Goal: Information Seeking & Learning: Learn about a topic

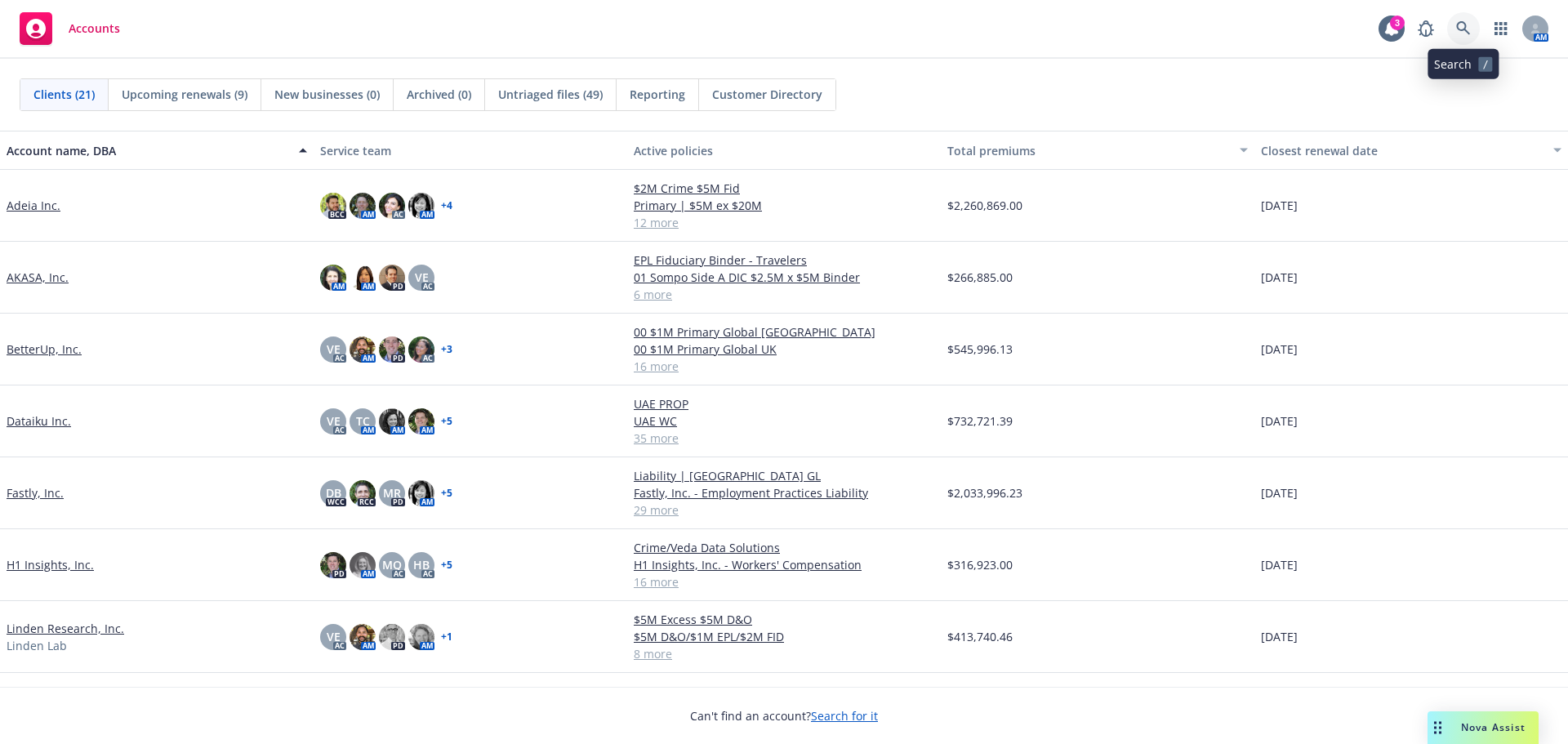
click at [1473, 28] on link at bounding box center [1463, 28] width 33 height 33
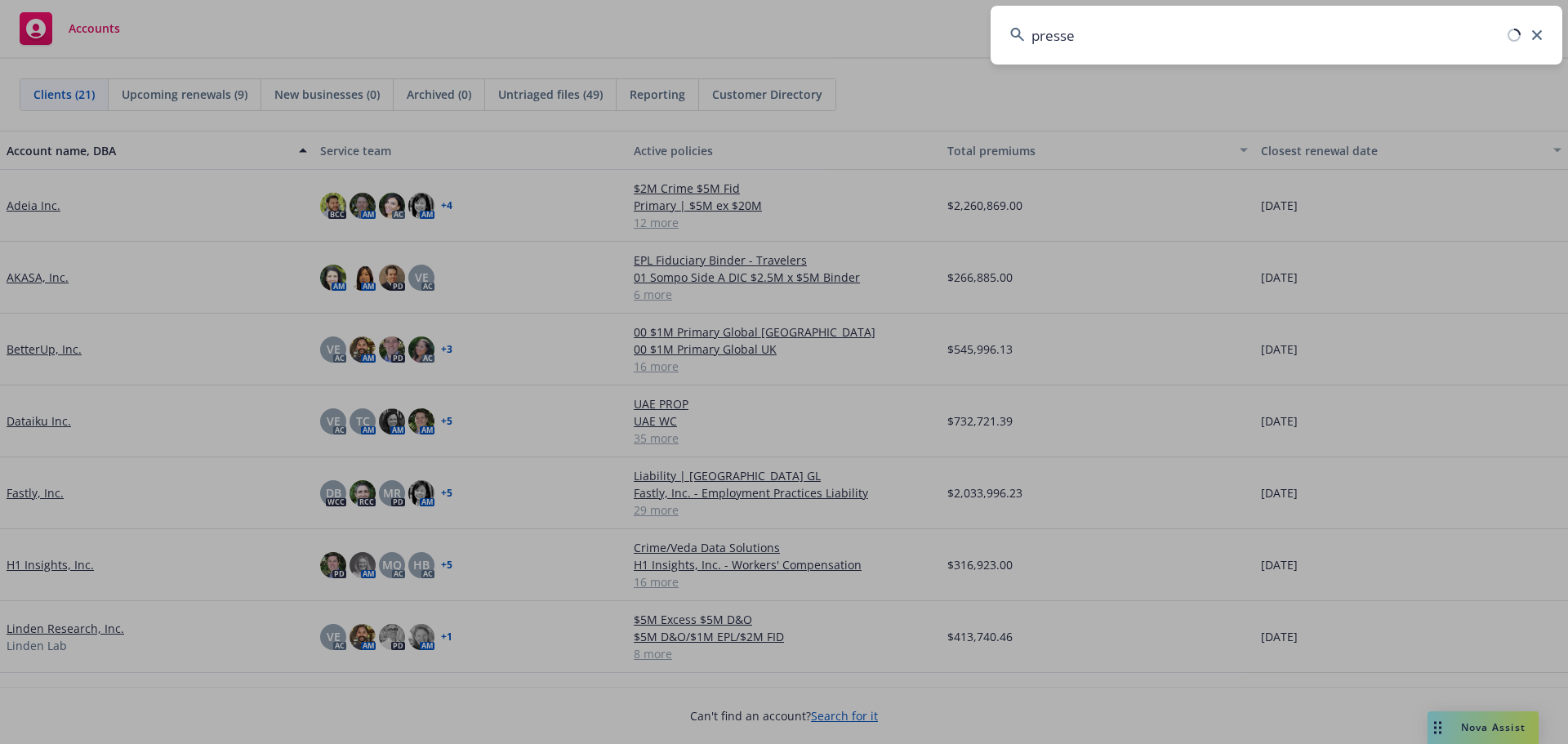
type input "pressed"
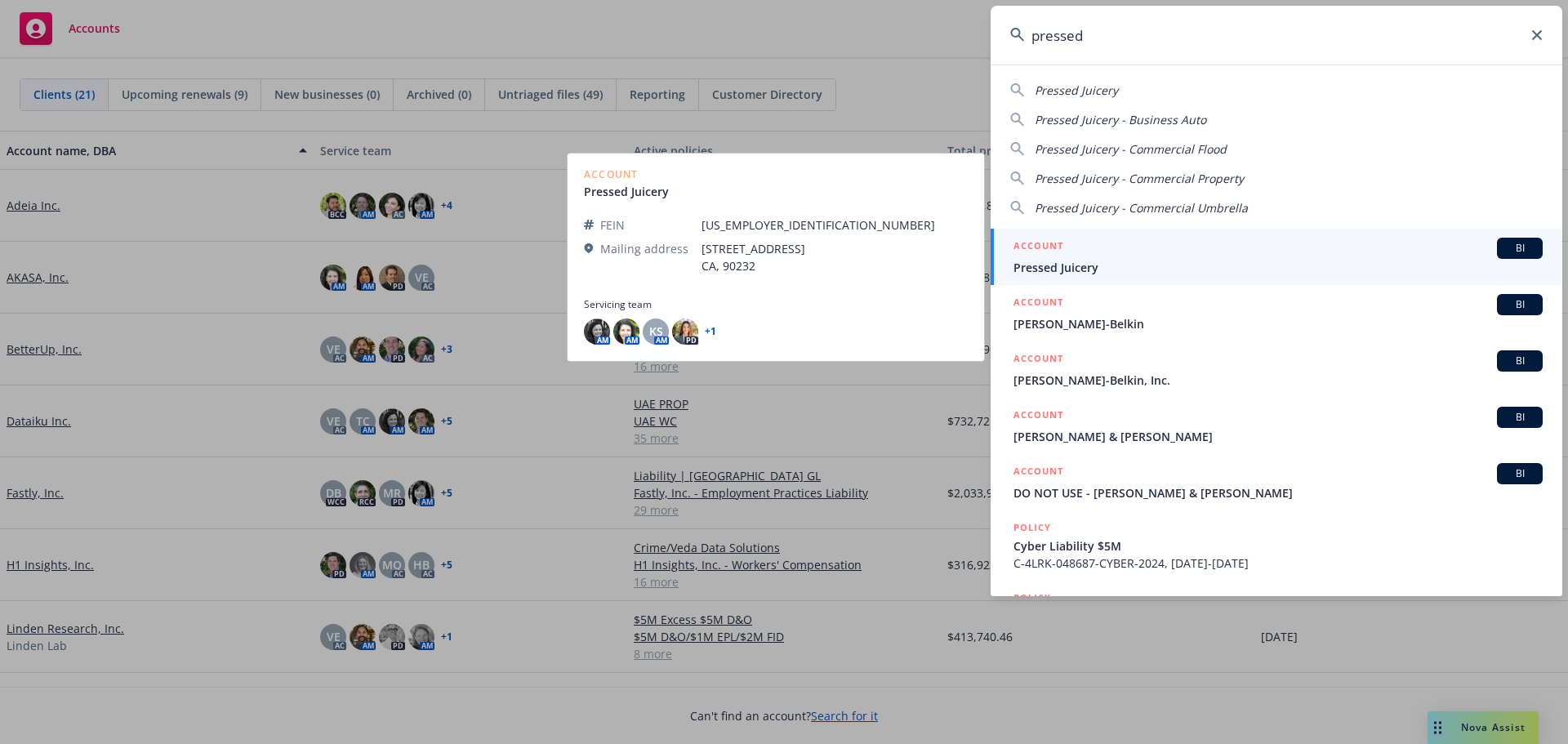
click at [1284, 259] on span "Pressed Juicery" at bounding box center [1278, 267] width 529 height 17
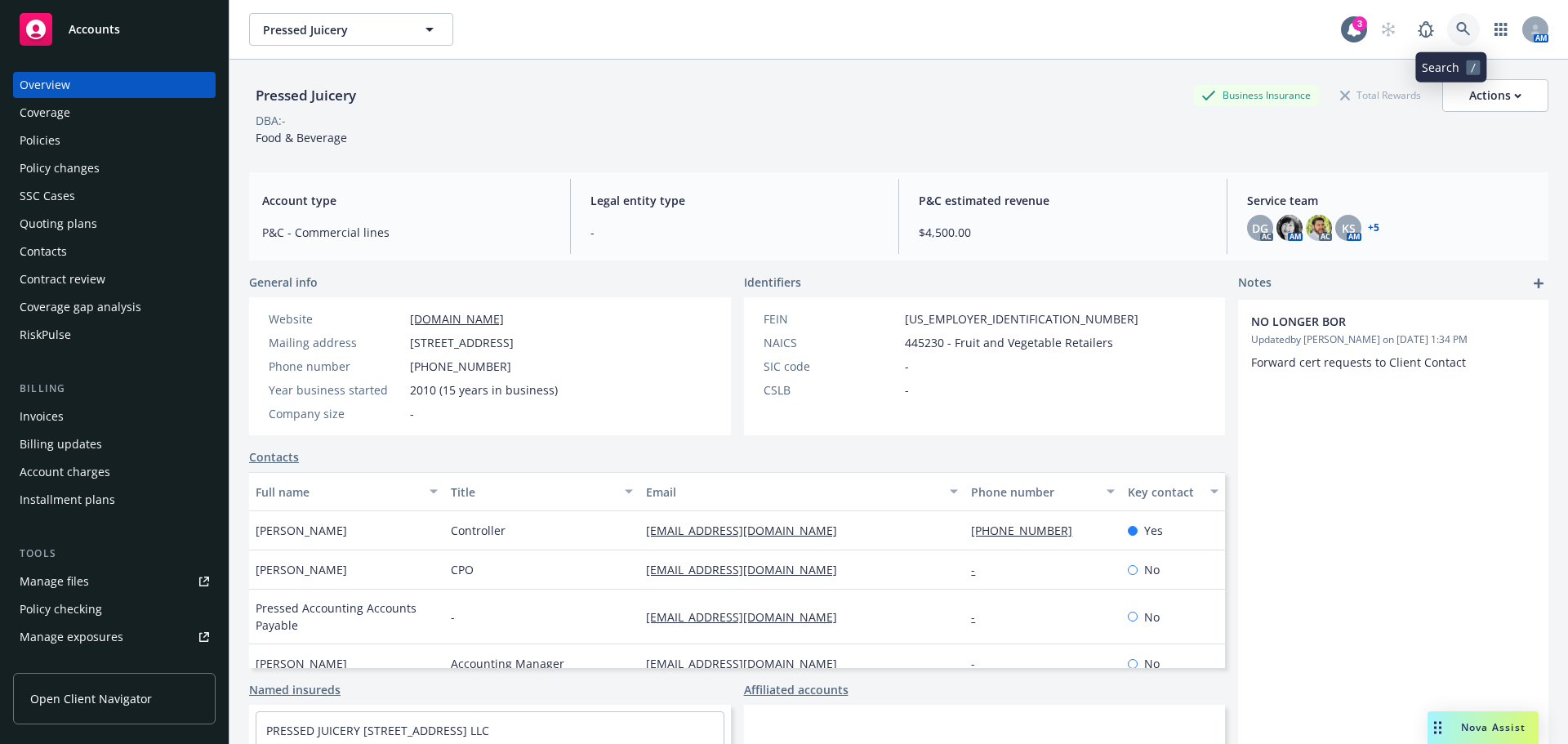
click at [1457, 31] on icon at bounding box center [1464, 29] width 15 height 15
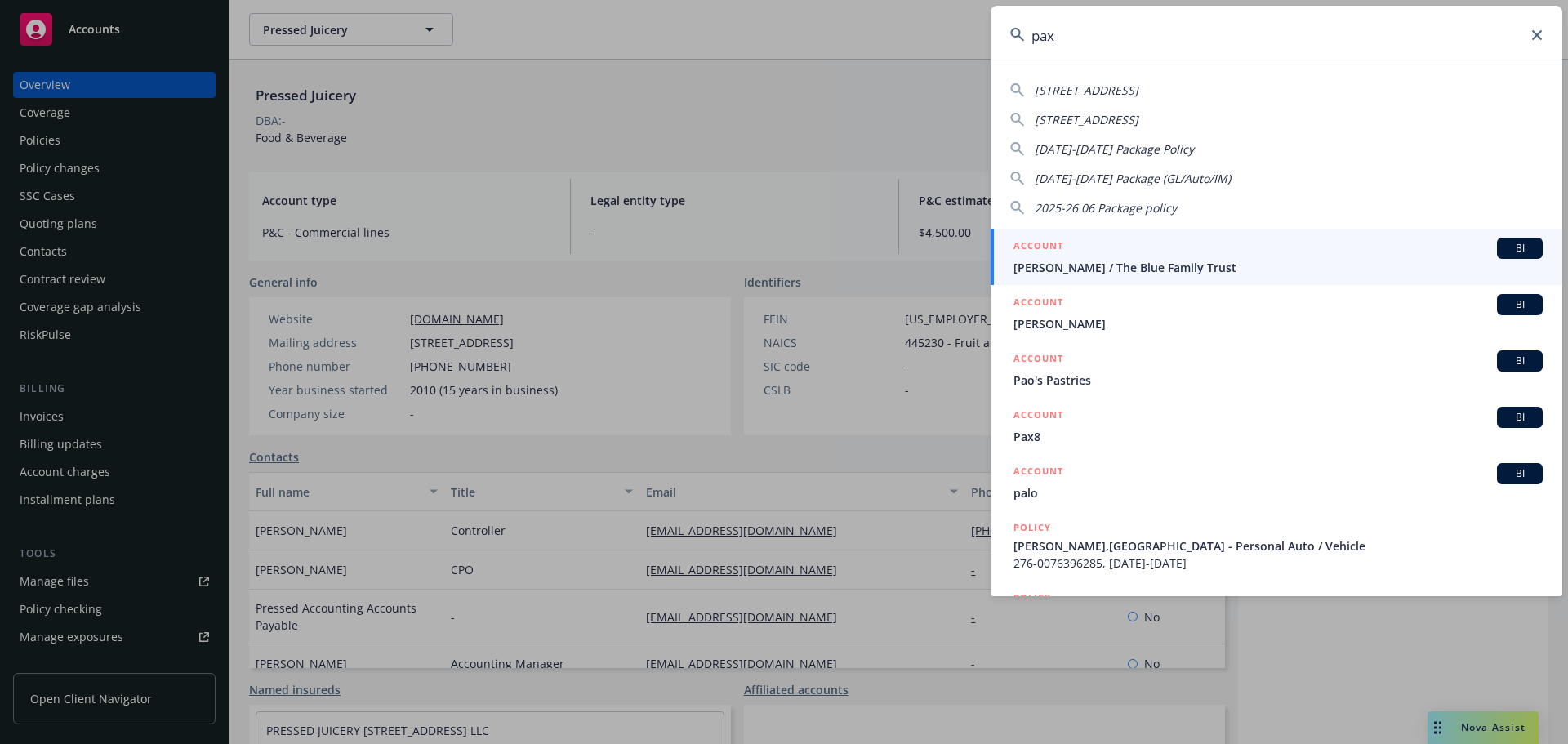
type input "pax8"
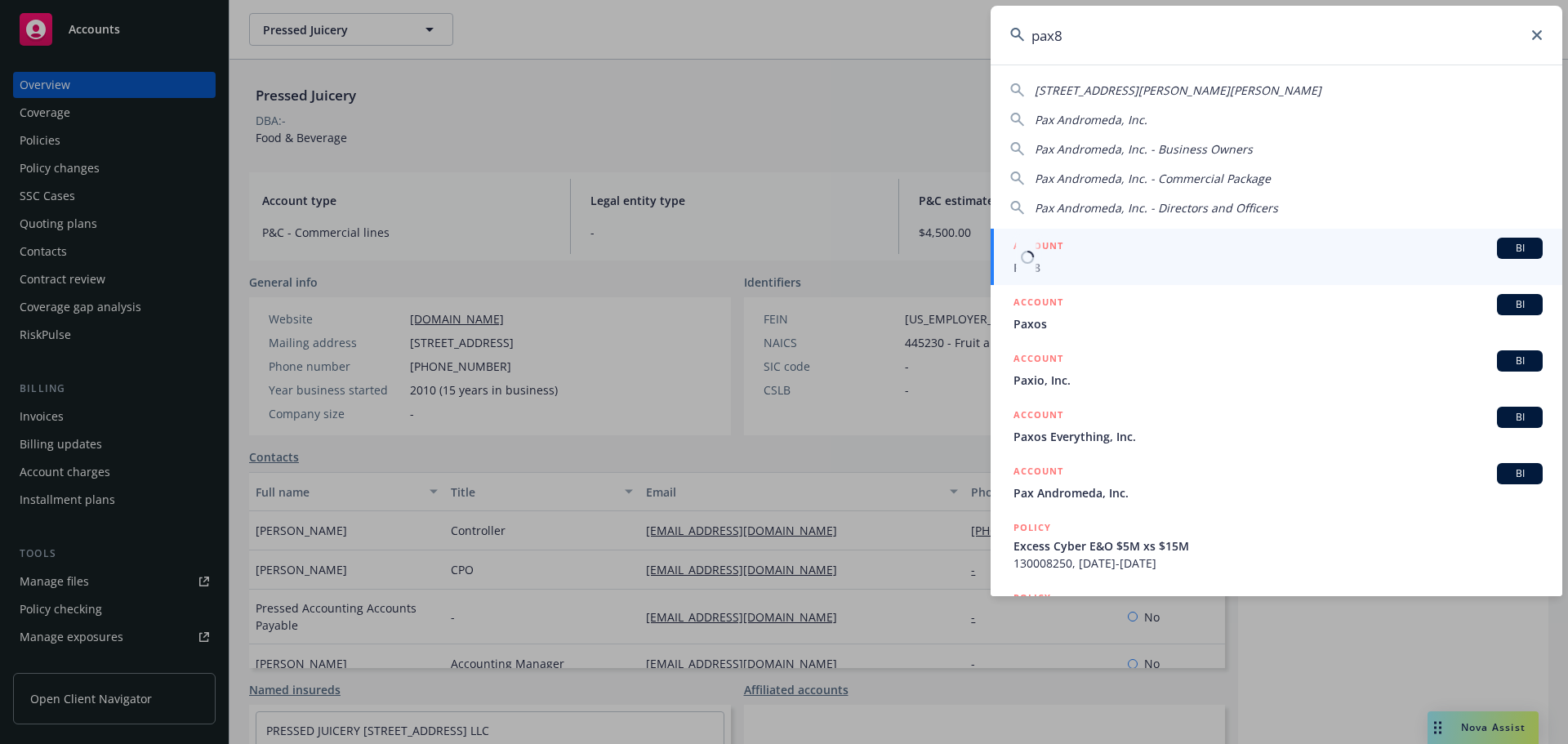
click at [1312, 271] on span "Pax8" at bounding box center [1278, 267] width 529 height 17
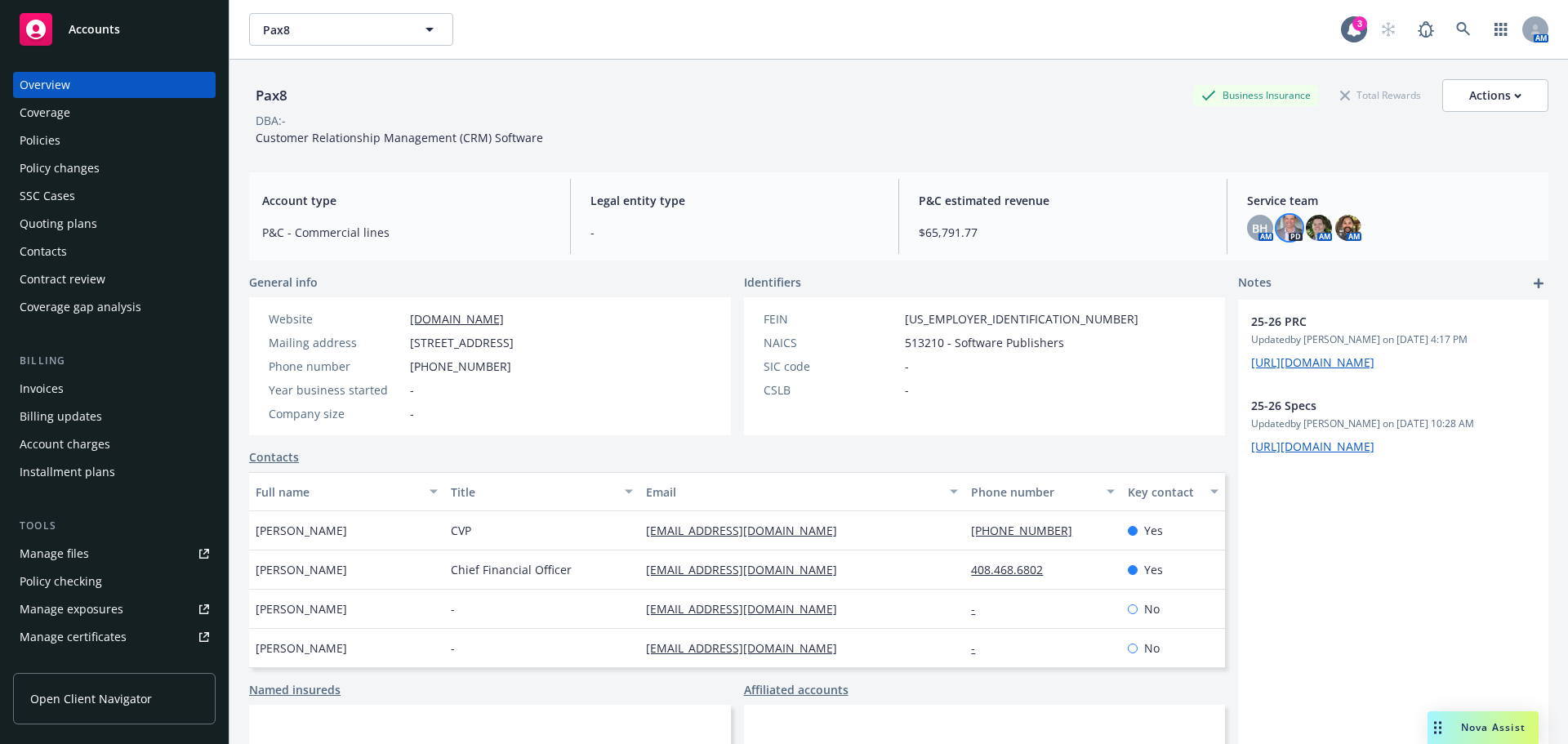
click at [1283, 233] on img at bounding box center [1289, 228] width 26 height 26
click at [1077, 90] on div "Pax8 Business Insurance Total Rewards Actions" at bounding box center [899, 95] width 1299 height 33
click at [151, 133] on div "Policies" at bounding box center [114, 140] width 189 height 26
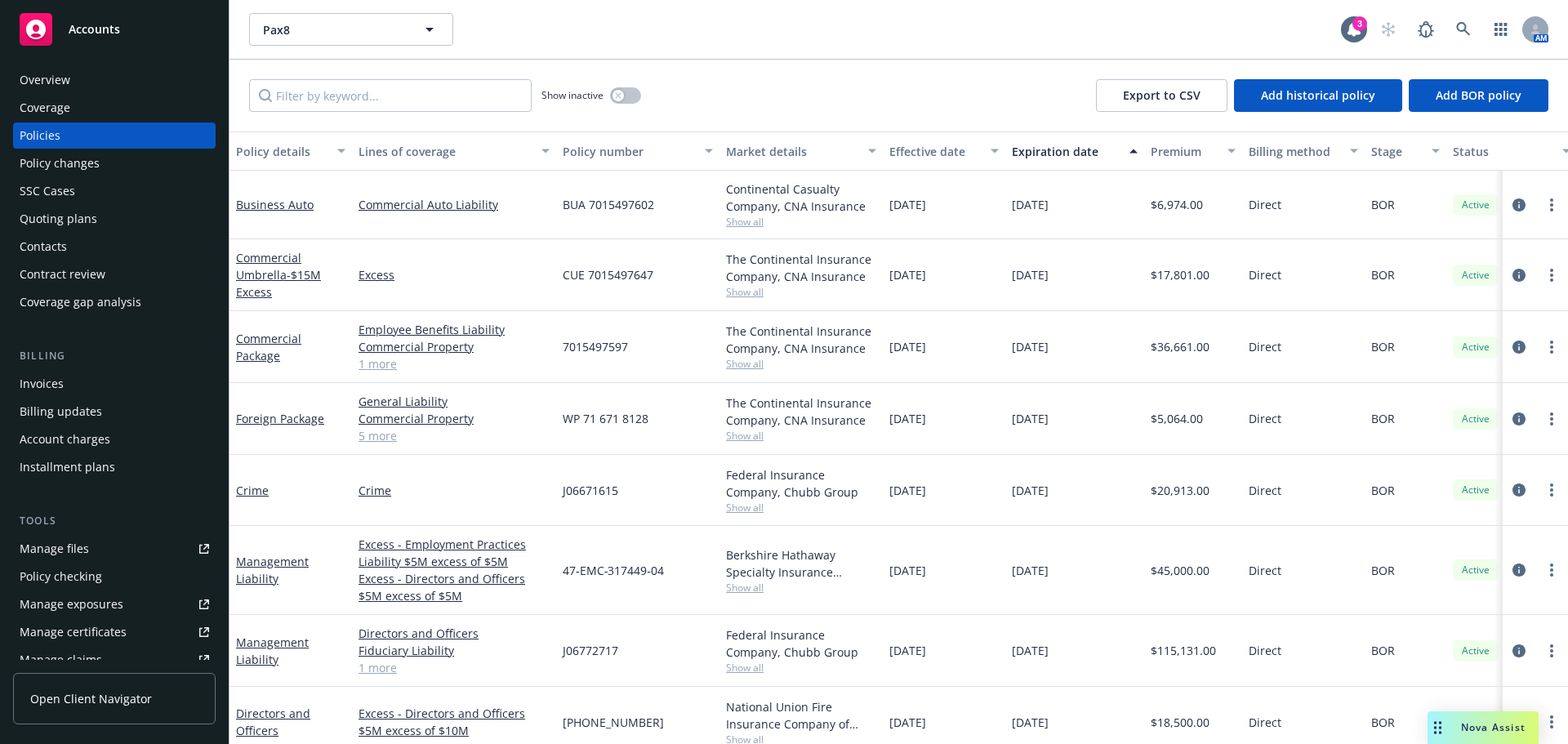
scroll to position [4, 0]
click at [161, 279] on div "Contract review" at bounding box center [114, 275] width 189 height 26
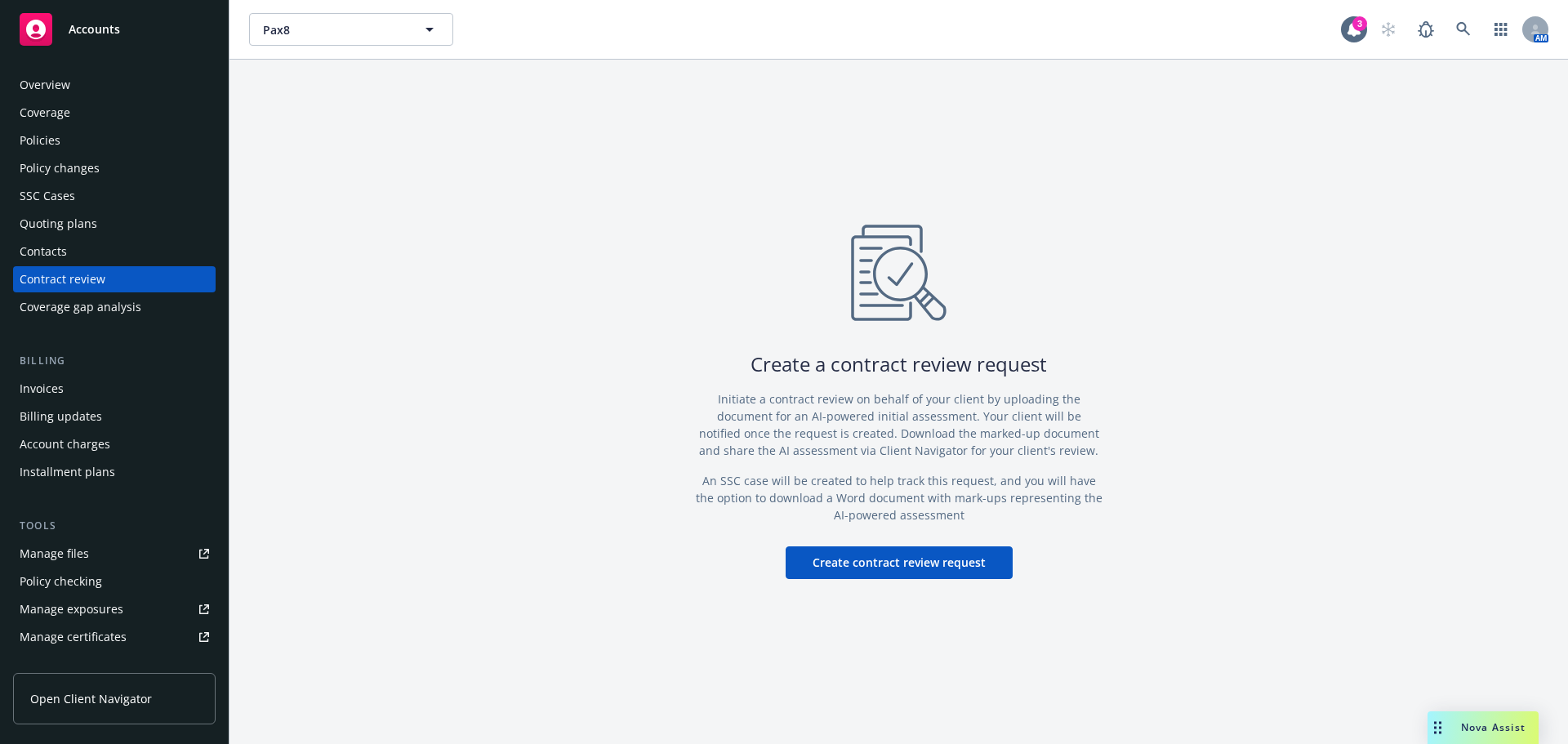
click at [119, 147] on div "Policies" at bounding box center [114, 140] width 189 height 26
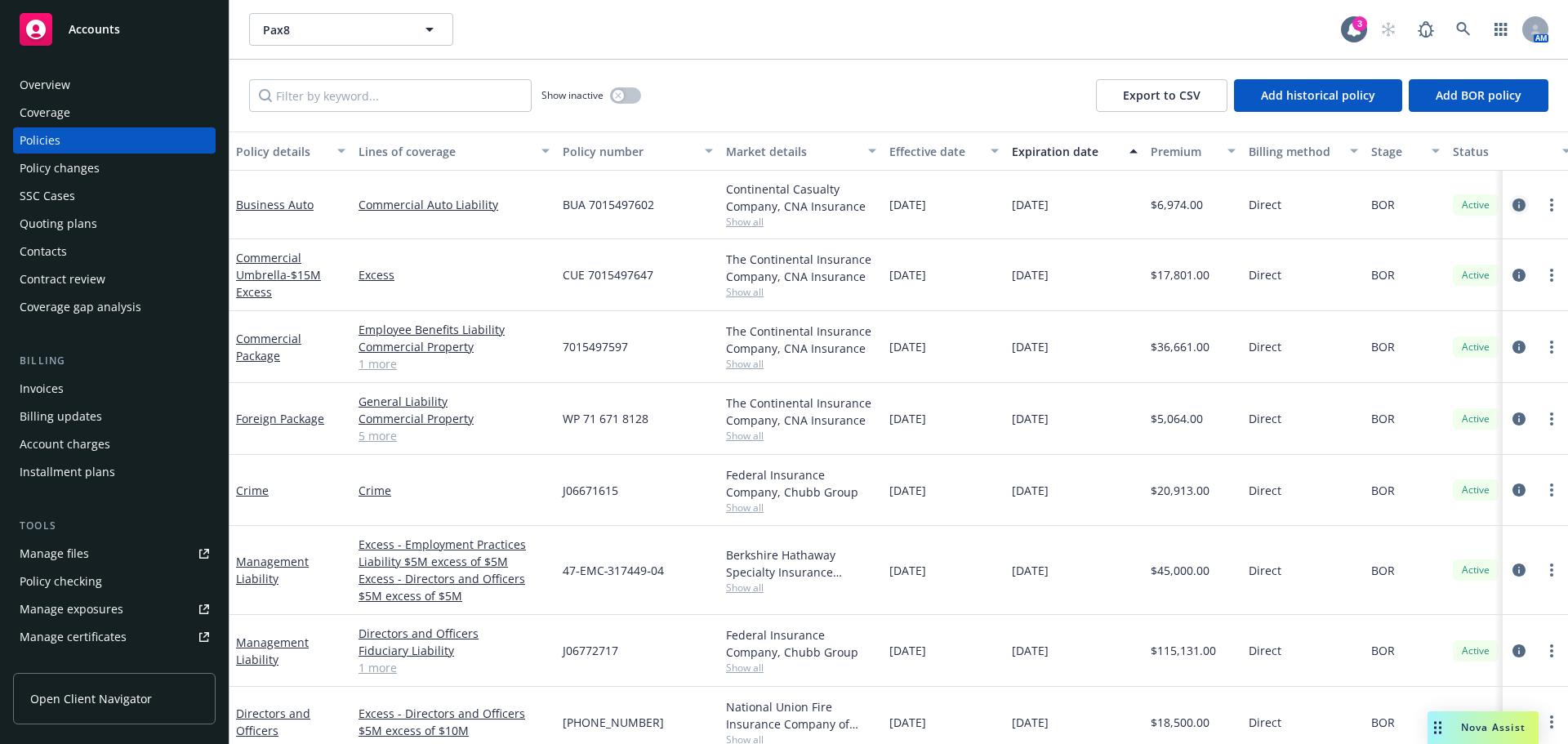
click at [1513, 198] on icon "circleInformation" at bounding box center [1519, 205] width 13 height 13
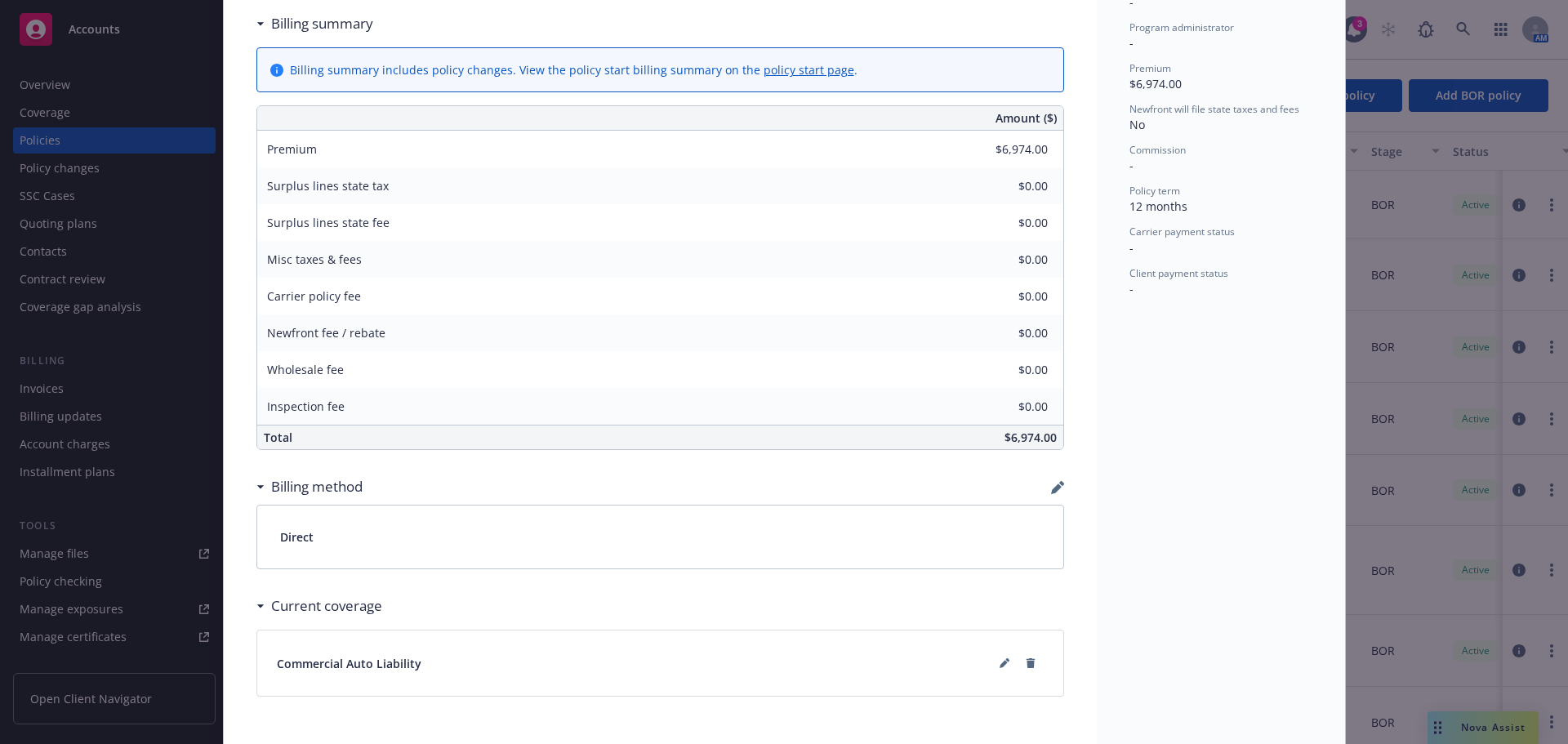
scroll to position [670, 0]
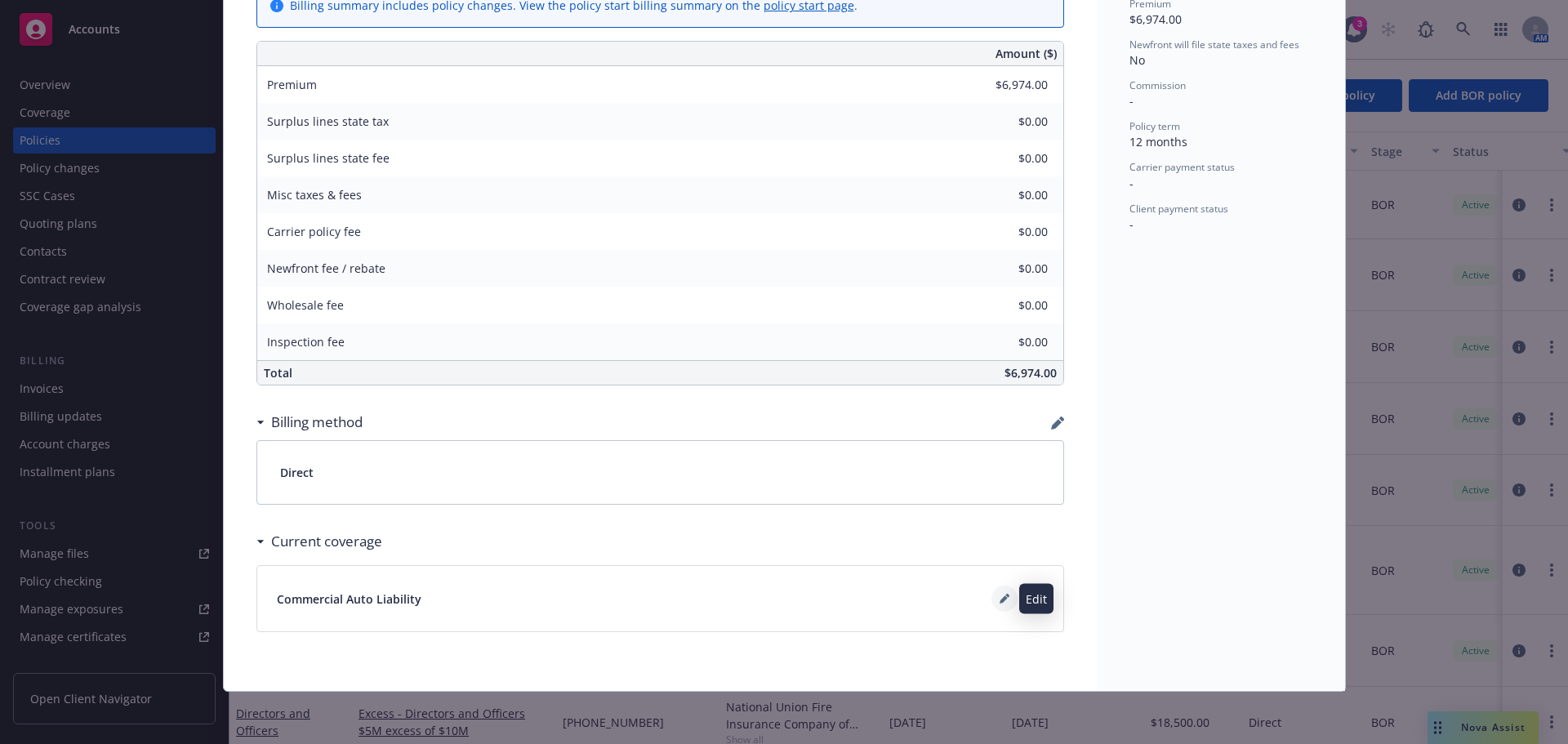
click at [992, 593] on button at bounding box center [1005, 598] width 26 height 26
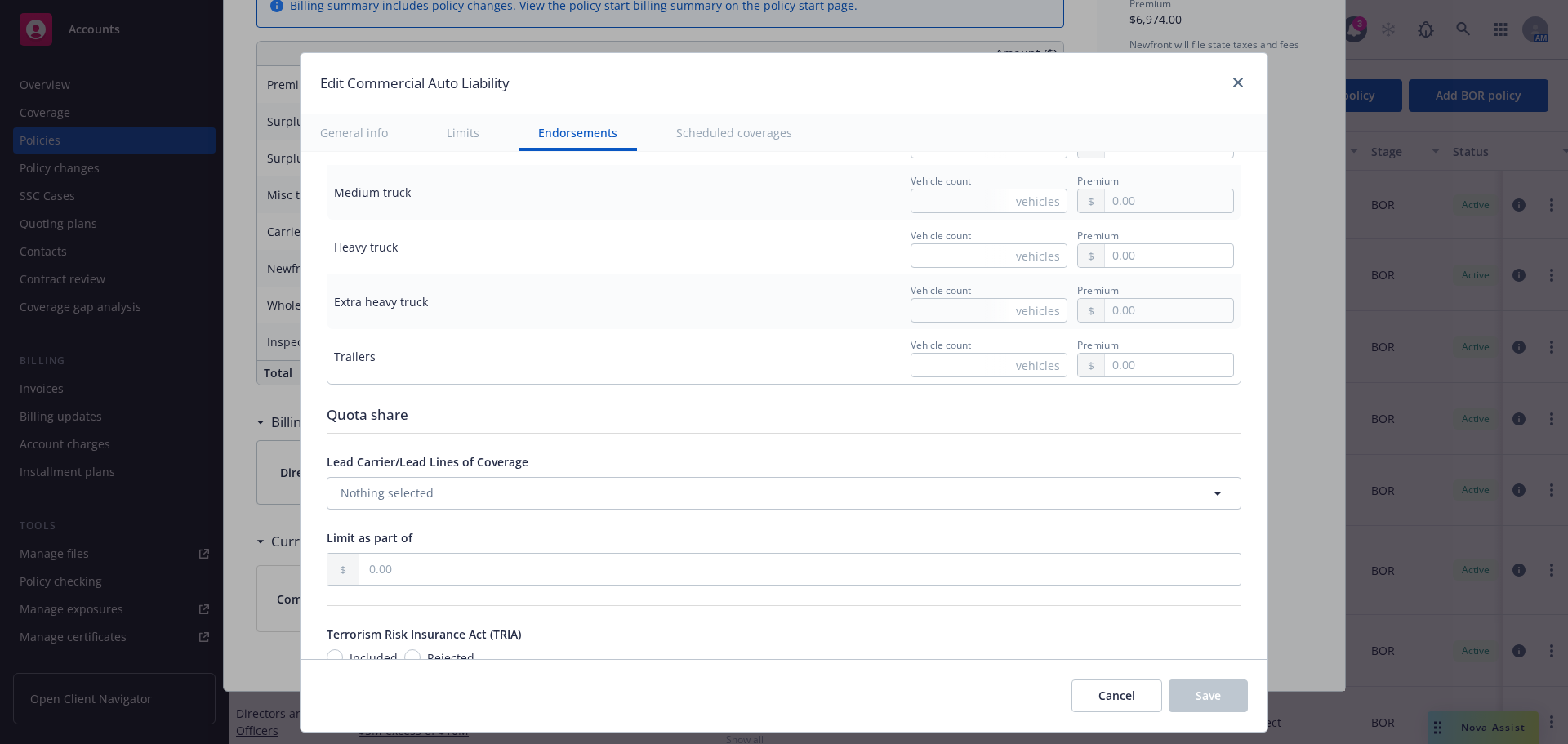
scroll to position [2371, 0]
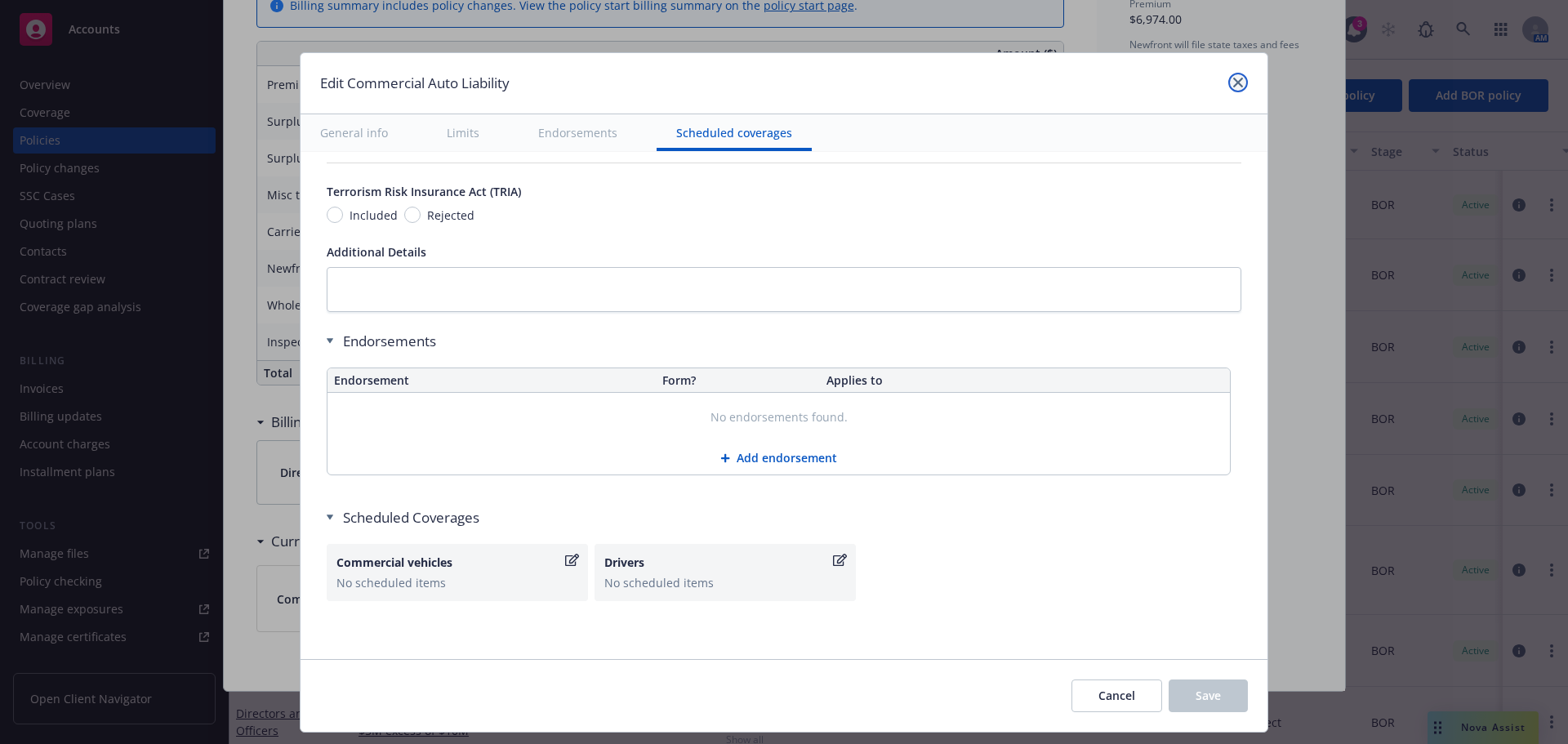
click at [1236, 86] on icon "close" at bounding box center [1238, 83] width 10 height 10
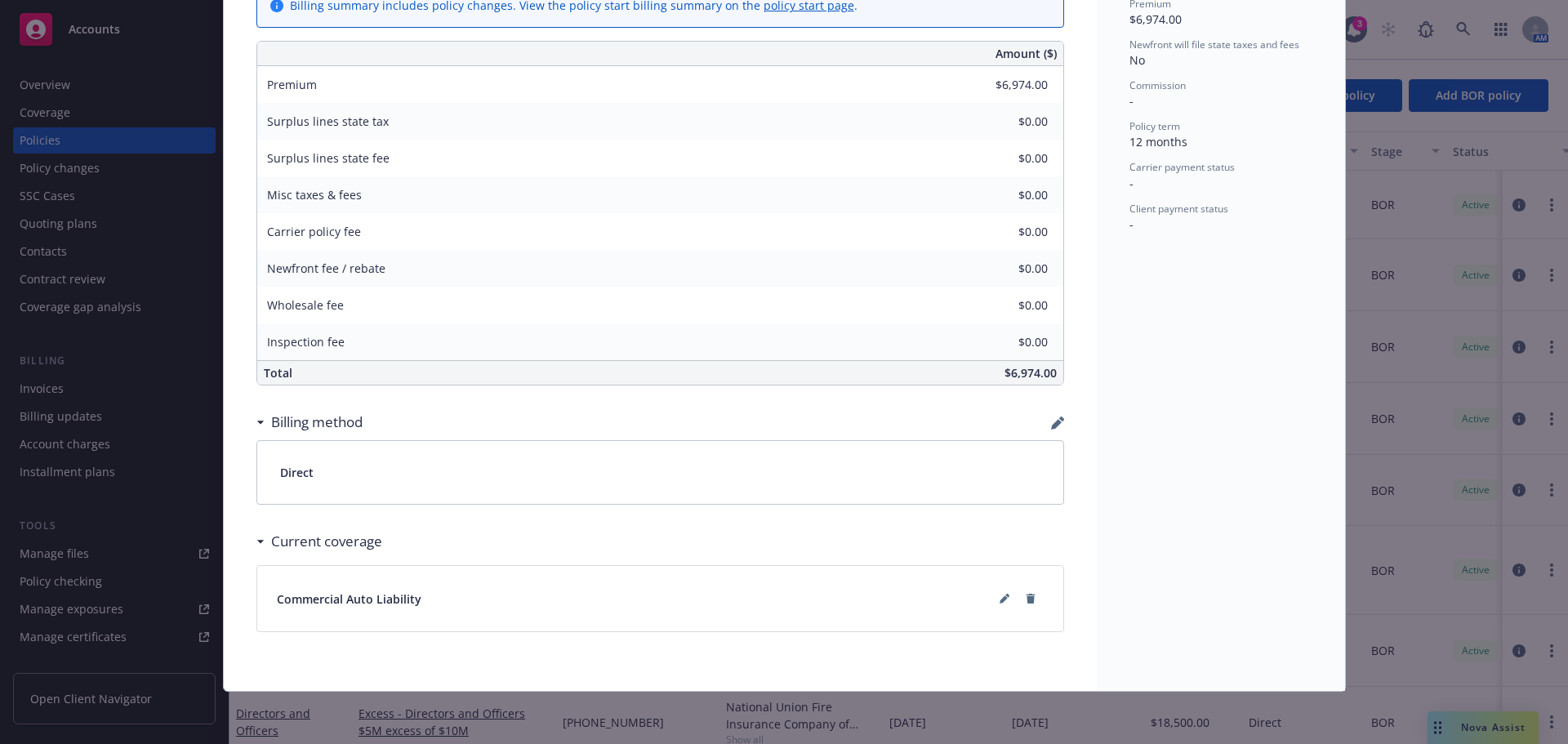
scroll to position [0, 0]
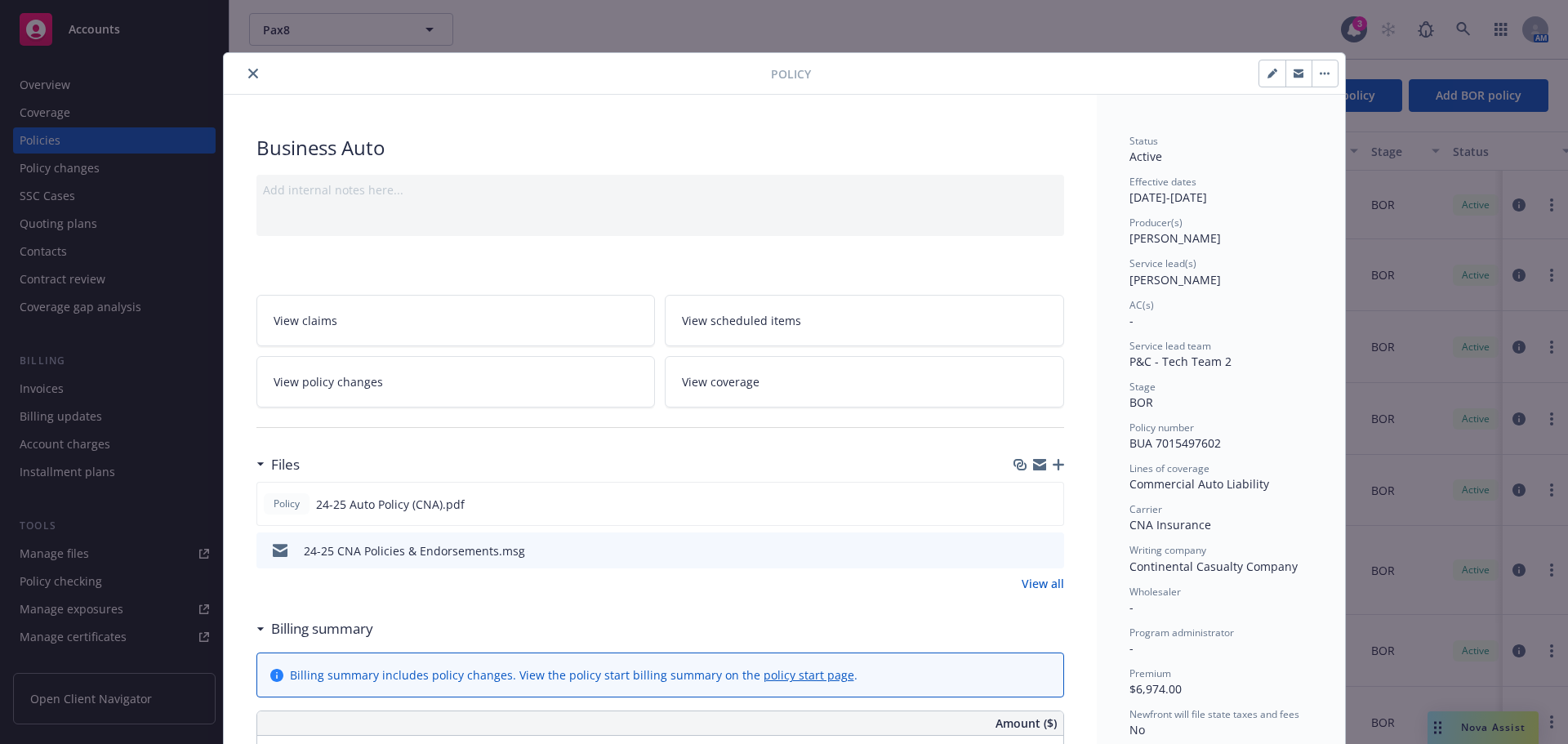
click at [251, 80] on button "close" at bounding box center [253, 73] width 19 height 19
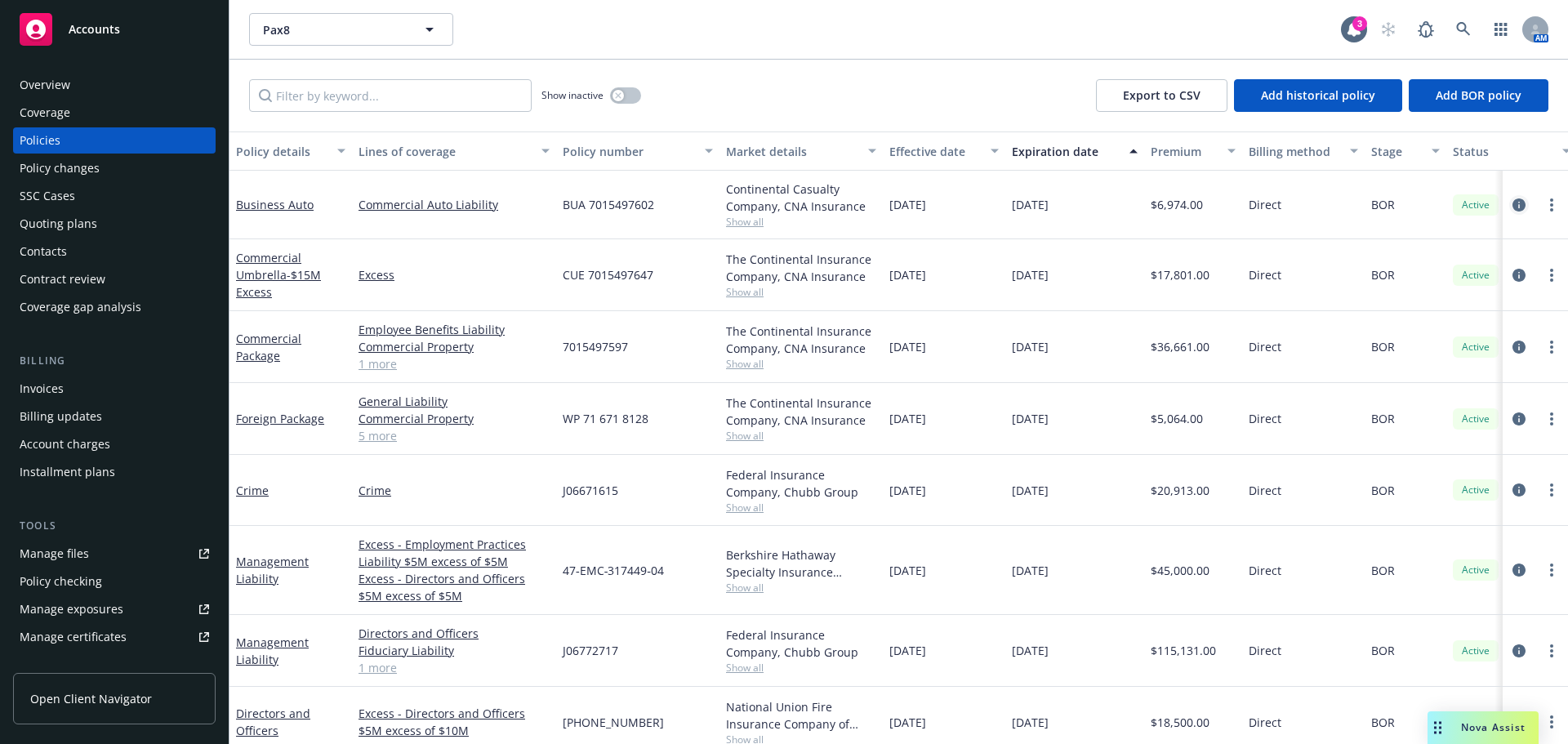
click at [1513, 205] on icon "circleInformation" at bounding box center [1519, 205] width 13 height 13
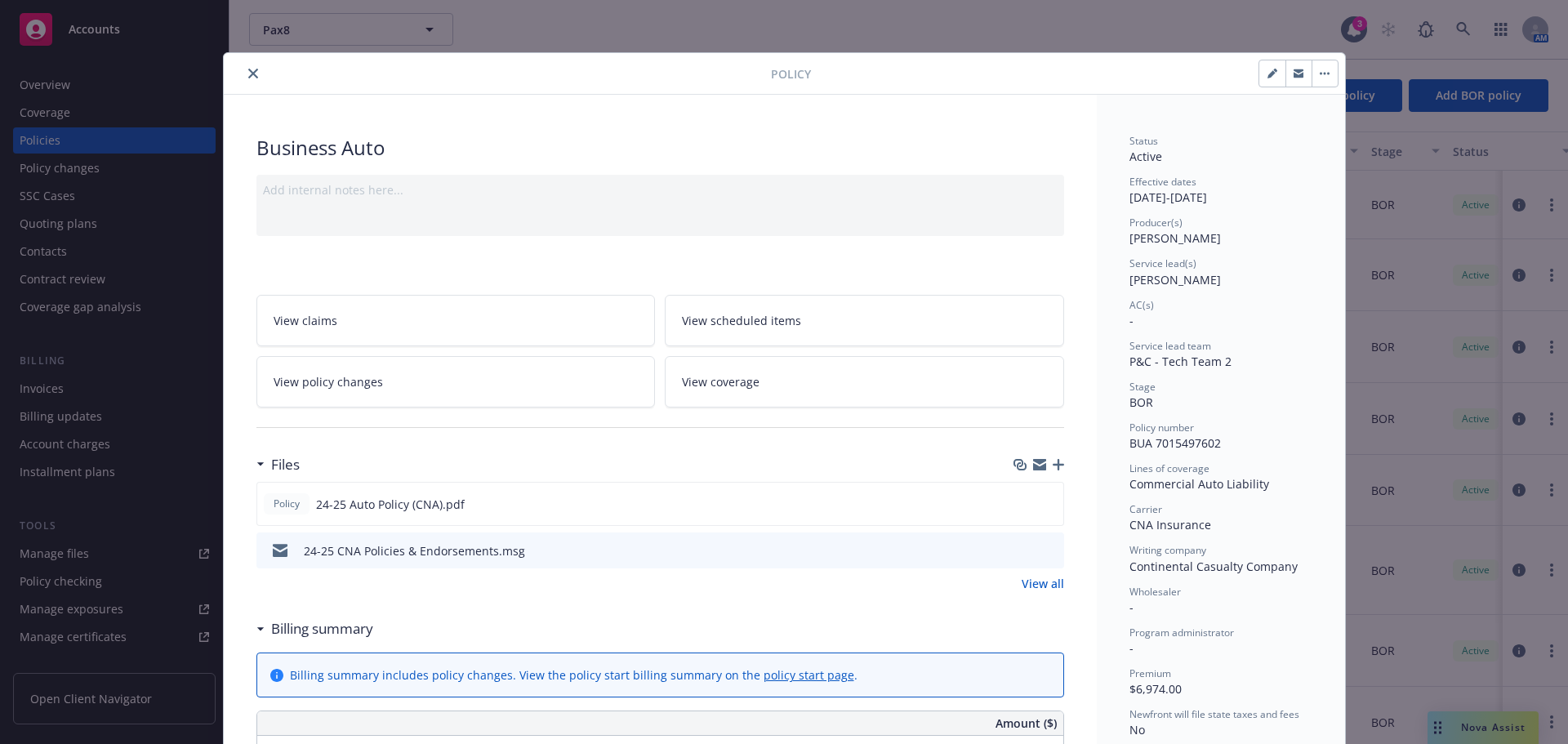
click at [254, 74] on button "close" at bounding box center [253, 73] width 19 height 19
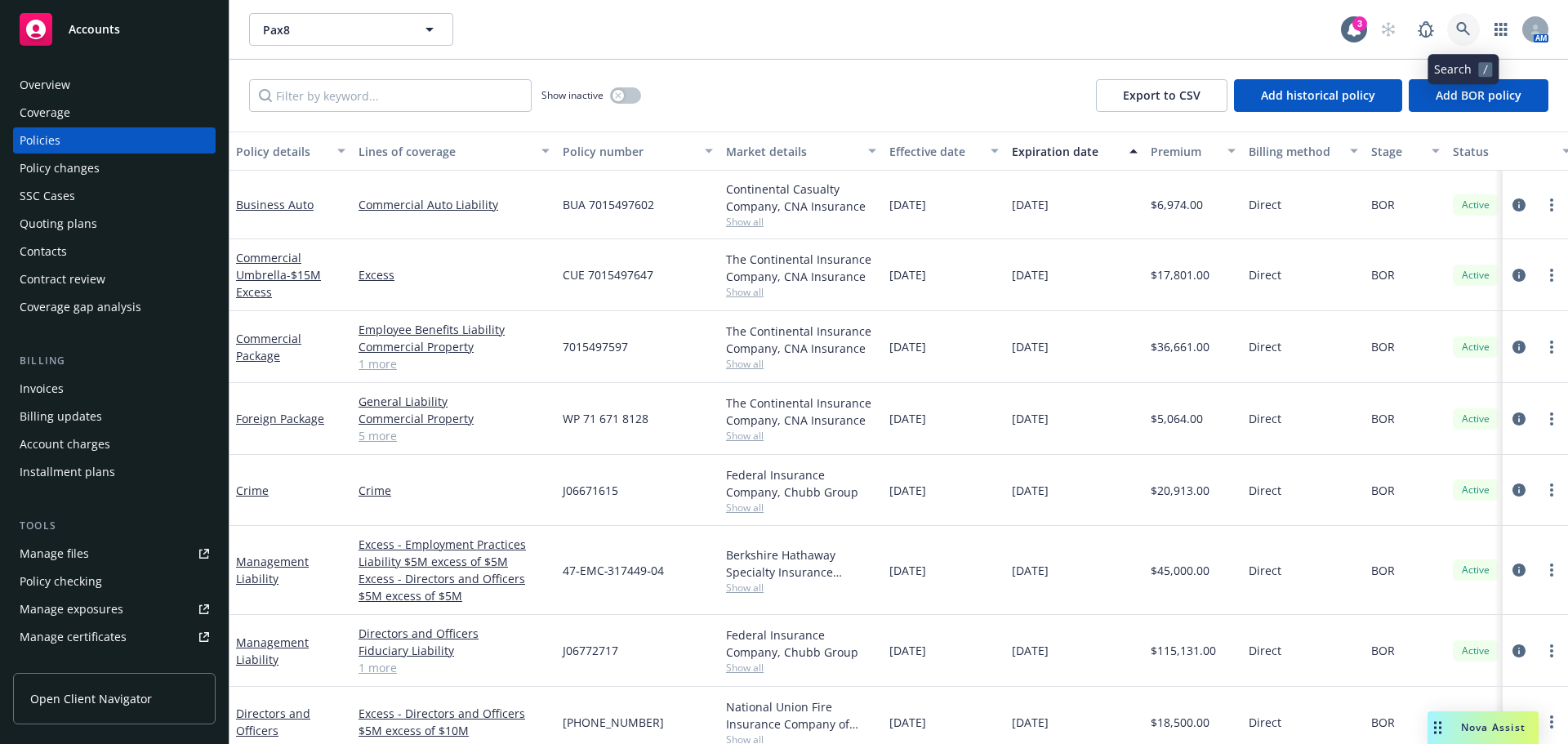
click at [1463, 37] on link at bounding box center [1463, 29] width 33 height 33
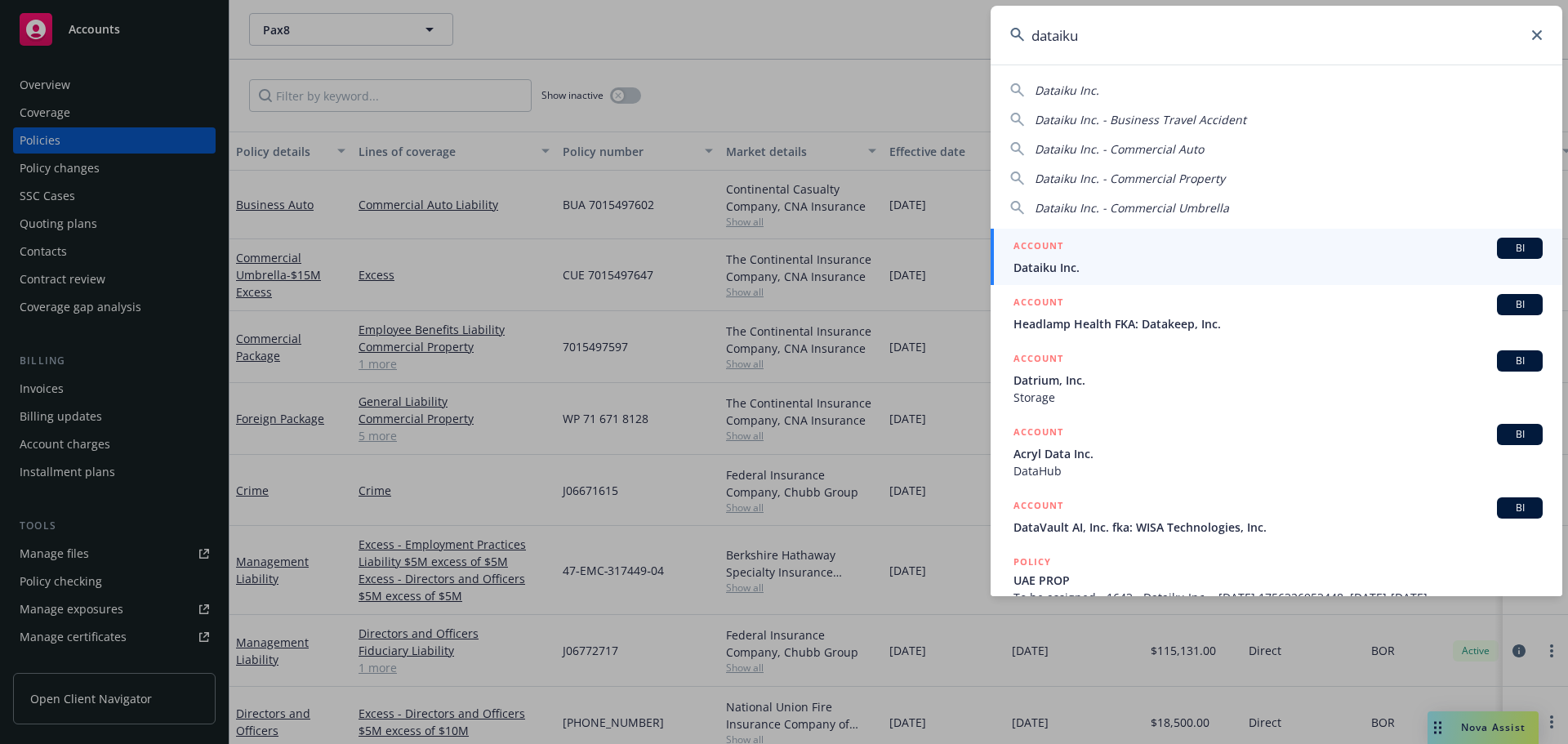
type input "dataiku"
click at [1177, 267] on span "Dataiku Inc." at bounding box center [1278, 267] width 529 height 17
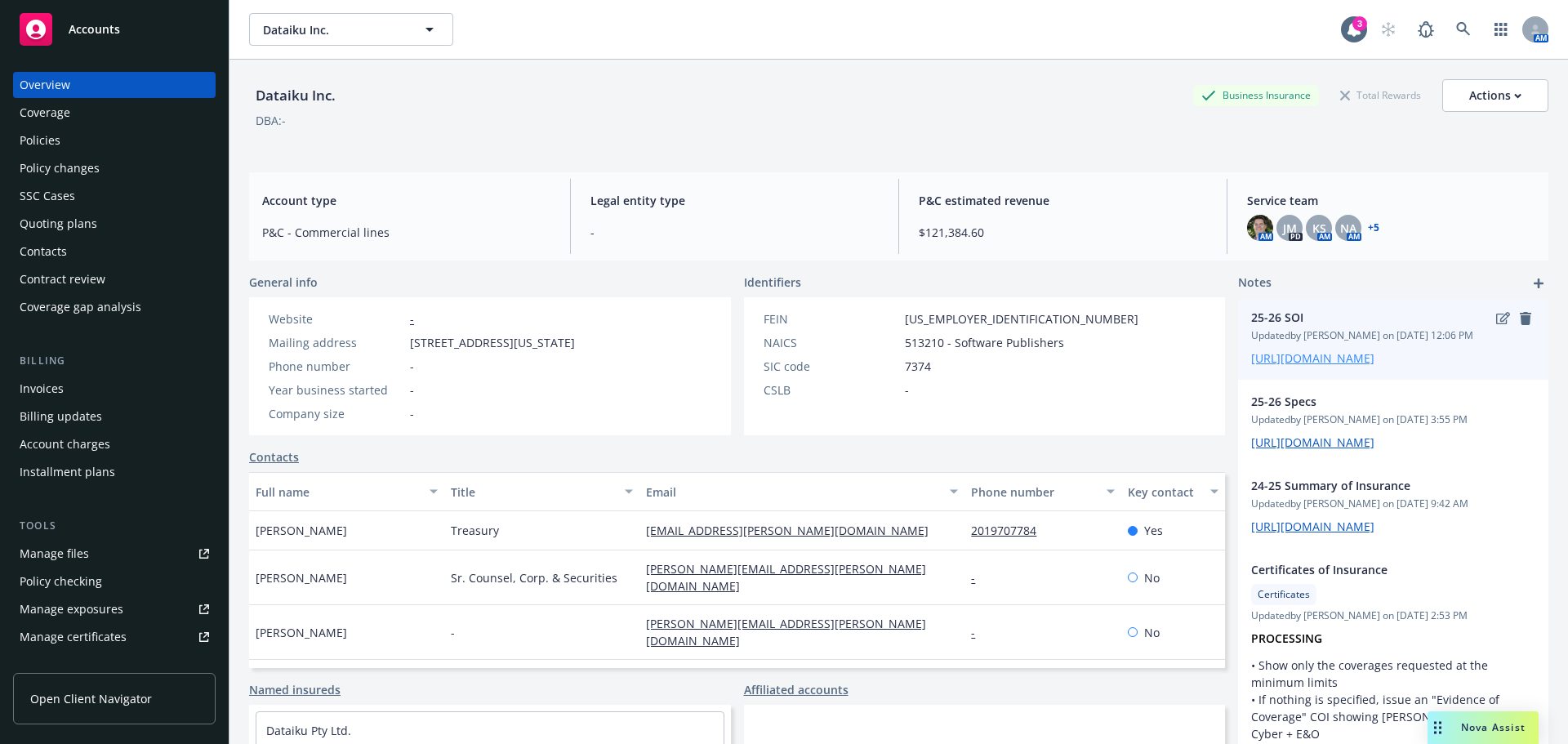
scroll to position [89, 0]
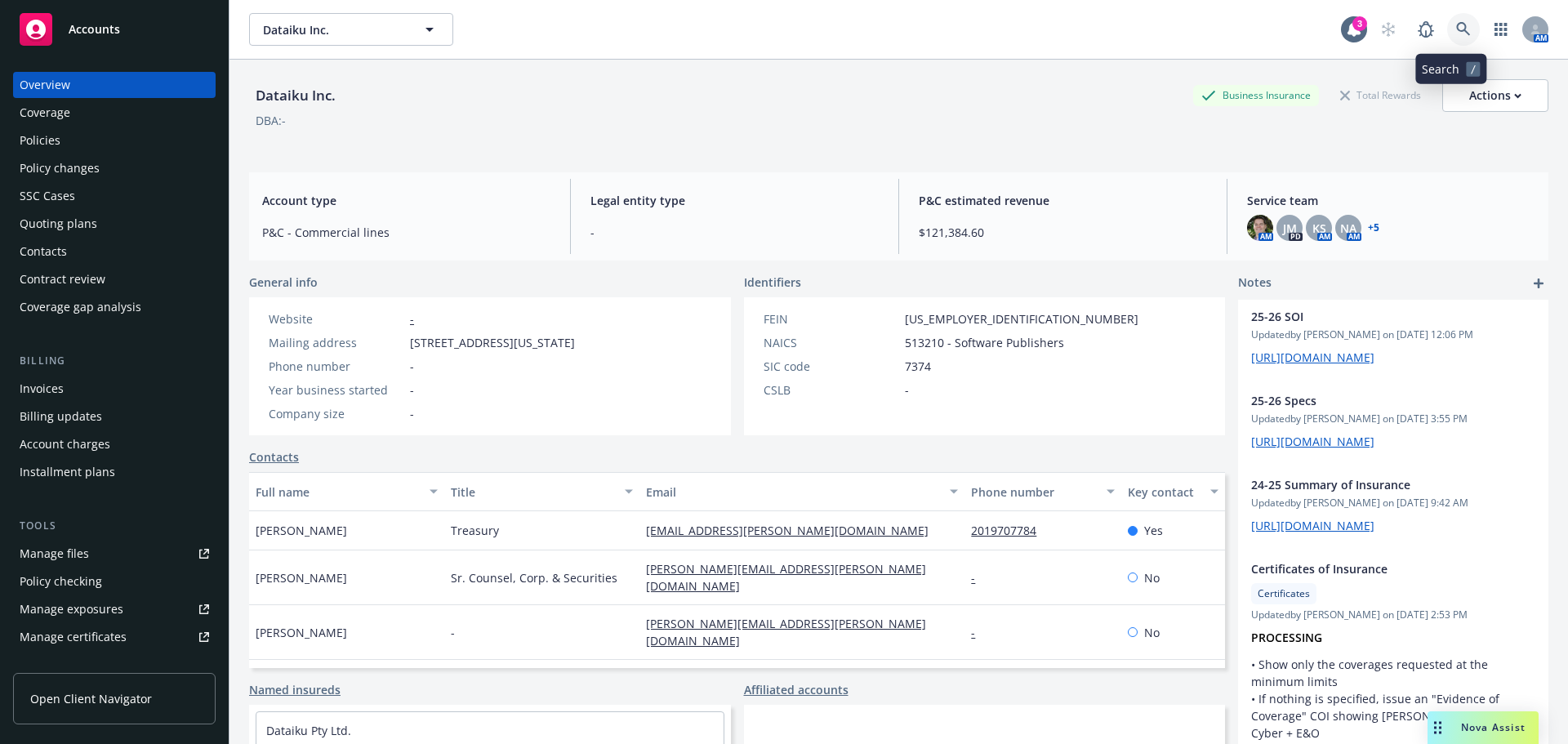
click at [1448, 18] on link at bounding box center [1463, 29] width 33 height 33
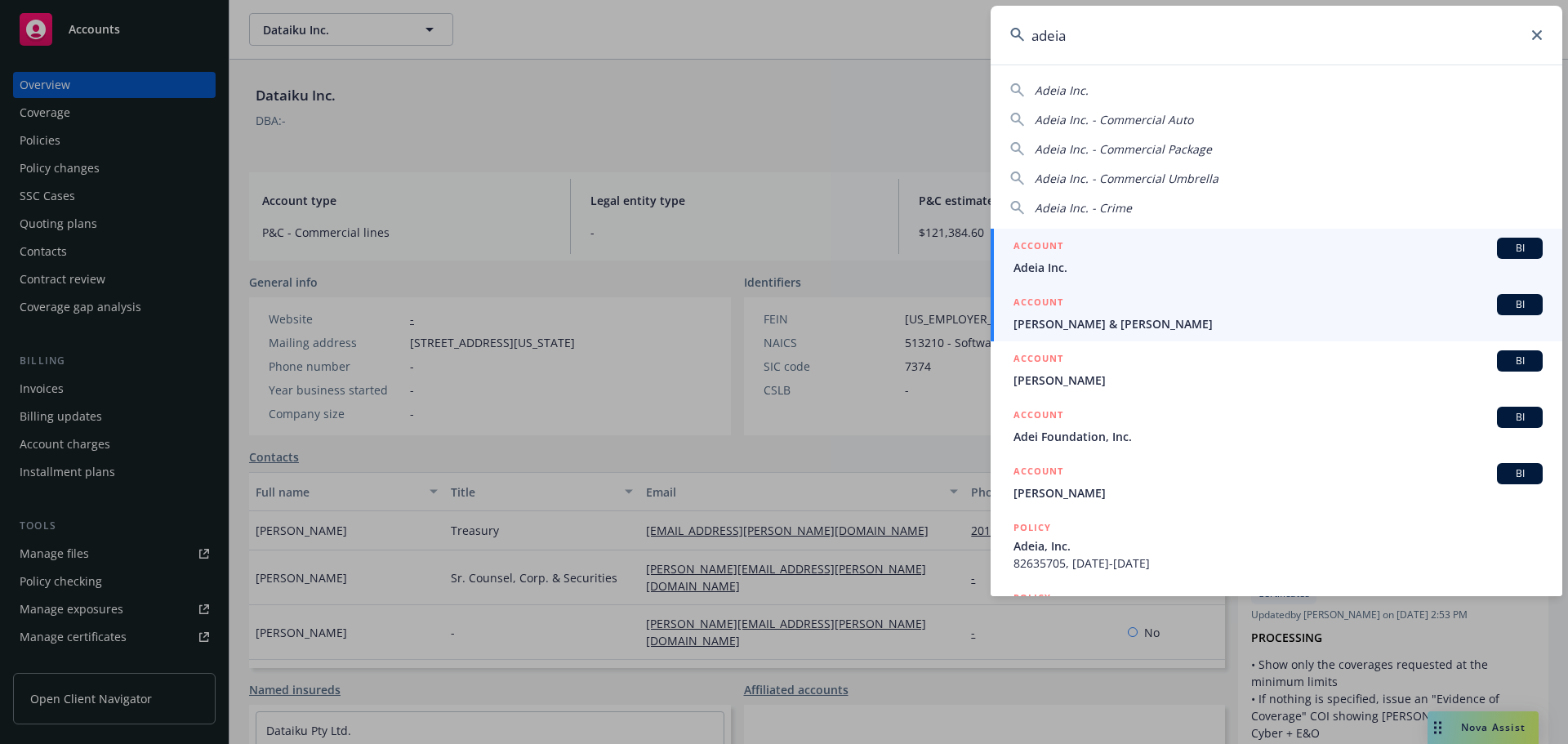
type input "adeia"
click at [1206, 267] on span "Adeia Inc." at bounding box center [1278, 267] width 529 height 17
